Goal: Check status: Check status

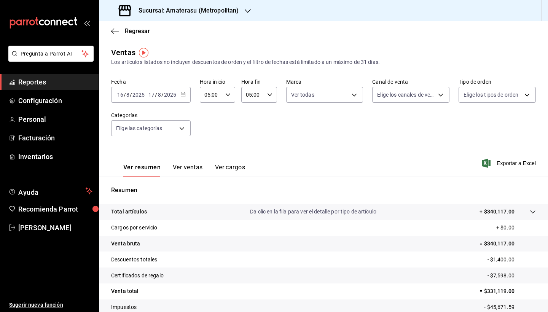
click at [183, 96] on icon "button" at bounding box center [182, 94] width 5 height 5
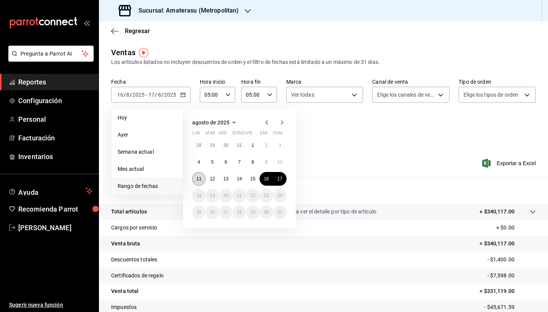
click at [200, 177] on abbr "11" at bounding box center [198, 178] width 5 height 5
click at [278, 180] on abbr "17" at bounding box center [280, 178] width 5 height 5
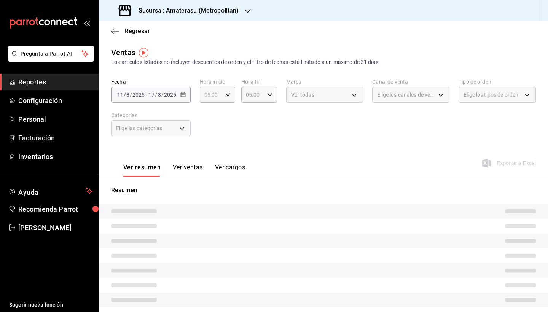
click at [298, 168] on div "Ver resumen Ver ventas Ver cargos Exportar a Excel" at bounding box center [323, 160] width 449 height 31
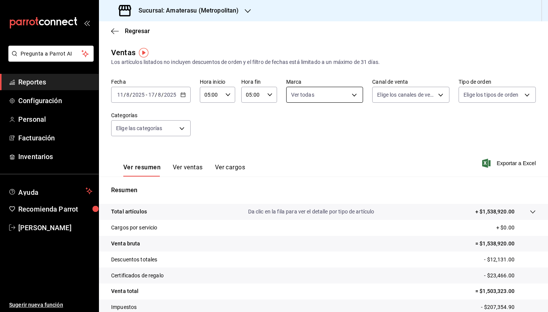
click at [354, 92] on body "Pregunta a Parrot AI Reportes Configuración Personal Facturación Inventarios Ay…" at bounding box center [274, 156] width 548 height 312
click at [312, 126] on span "Ver todas" at bounding box center [316, 124] width 23 height 8
checkbox input "false"
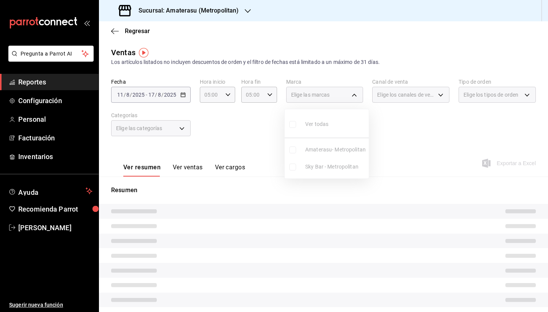
click at [294, 168] on ul "Ver todas Amaterasu- Metropolitan Sky Bar - Metropolitan" at bounding box center [327, 143] width 84 height 69
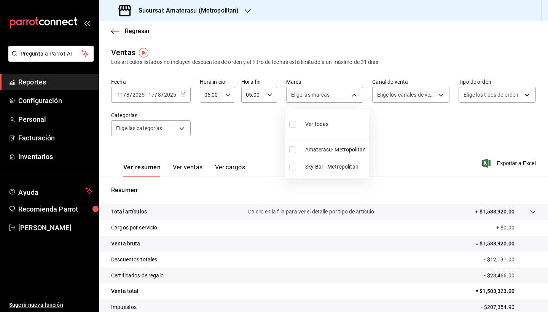
click at [291, 168] on input "checkbox" at bounding box center [292, 167] width 7 height 7
checkbox input "true"
type input "f3afaab8-8c3d-4e49-a299-af9bdf6027b2"
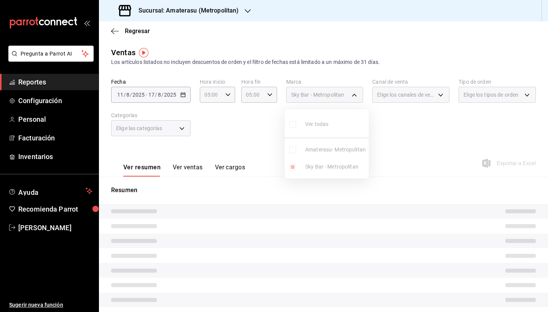
click at [425, 246] on div at bounding box center [274, 156] width 548 height 312
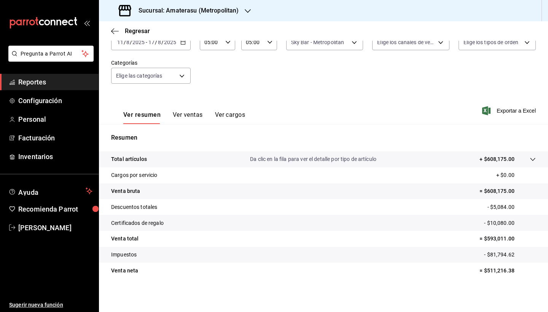
scroll to position [53, 0]
click at [429, 247] on tr "Impuestos - $81,794.62" at bounding box center [323, 255] width 449 height 16
click at [433, 258] on tr "Impuestos - $81,794.62" at bounding box center [323, 255] width 449 height 16
click at [440, 268] on tr "Venta neta = $511,216.38" at bounding box center [323, 271] width 449 height 16
click at [530, 160] on icon at bounding box center [533, 159] width 6 height 6
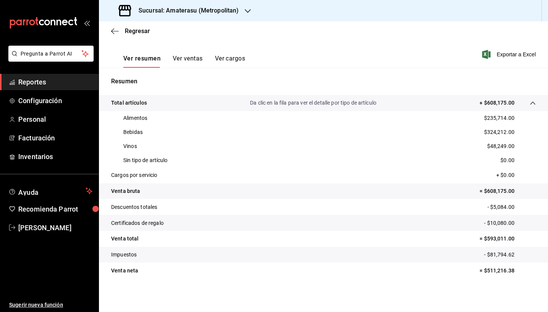
scroll to position [0, 0]
